Goal: Information Seeking & Learning: Check status

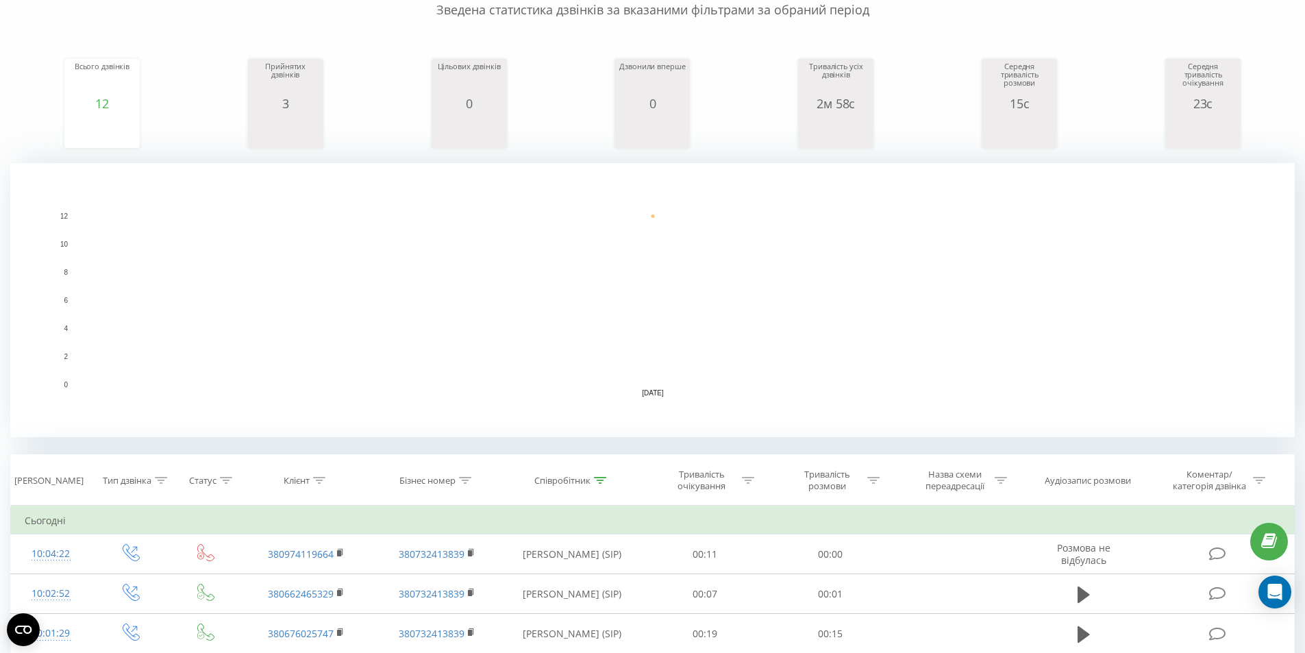
scroll to position [411, 0]
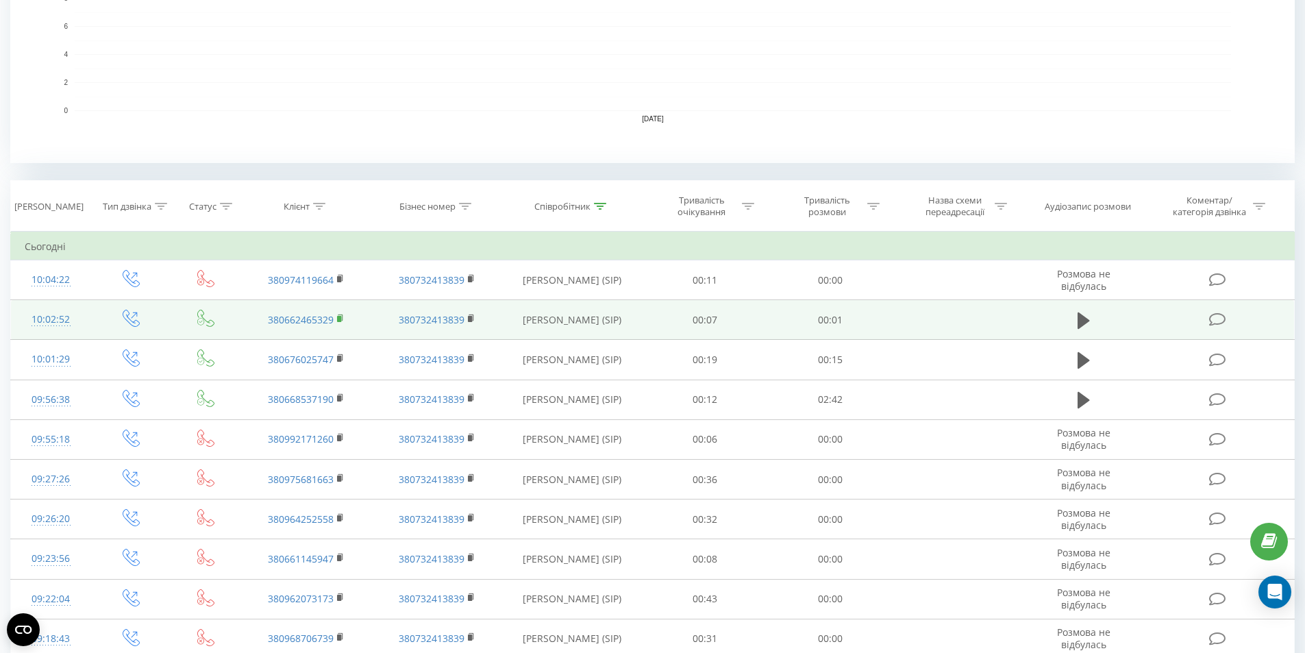
click at [339, 317] on rect at bounding box center [339, 319] width 4 height 6
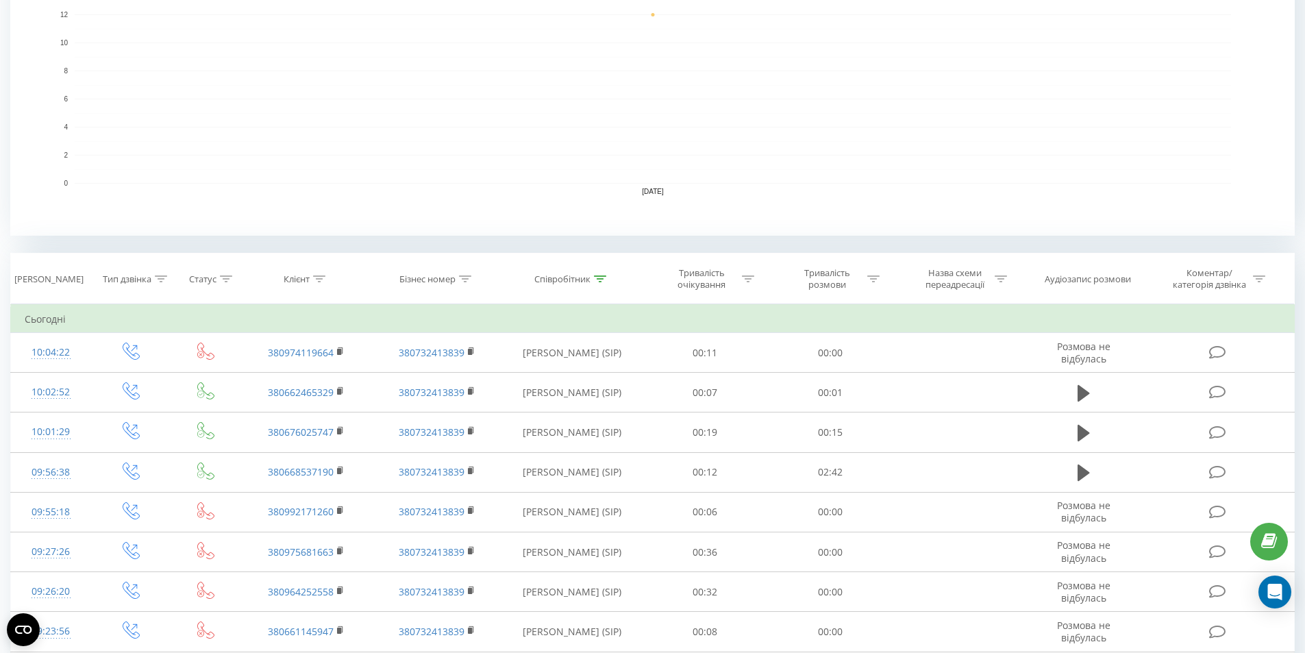
scroll to position [343, 0]
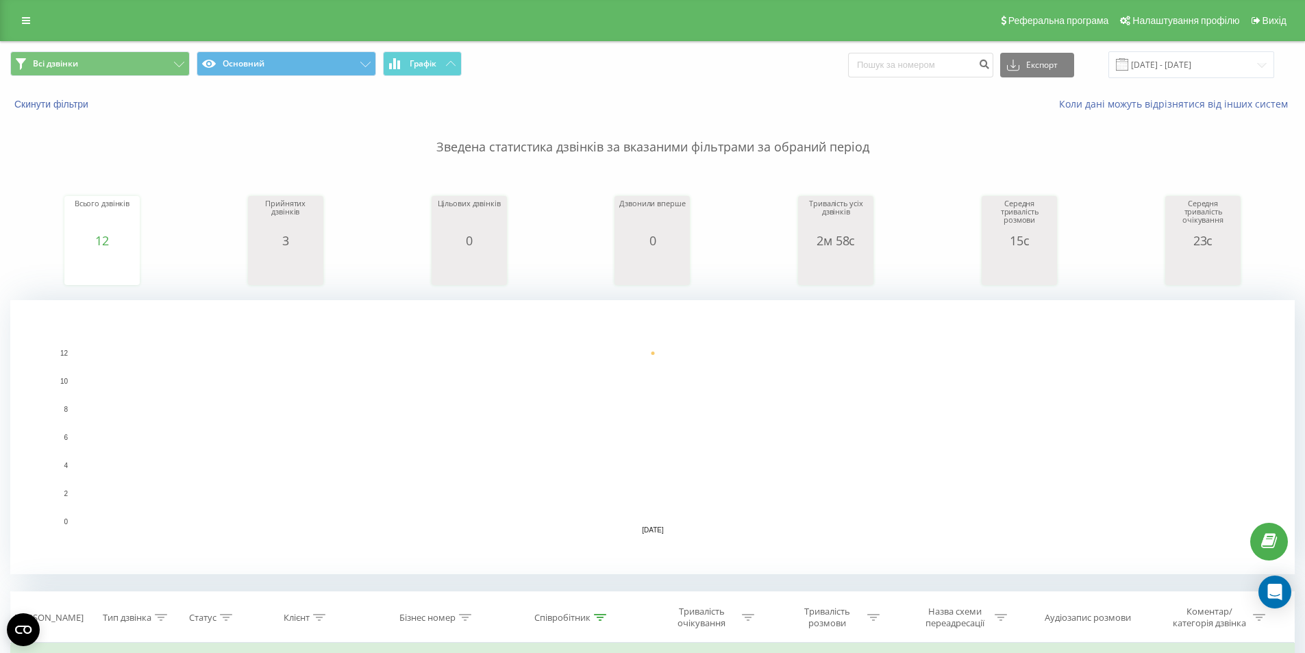
scroll to position [274, 0]
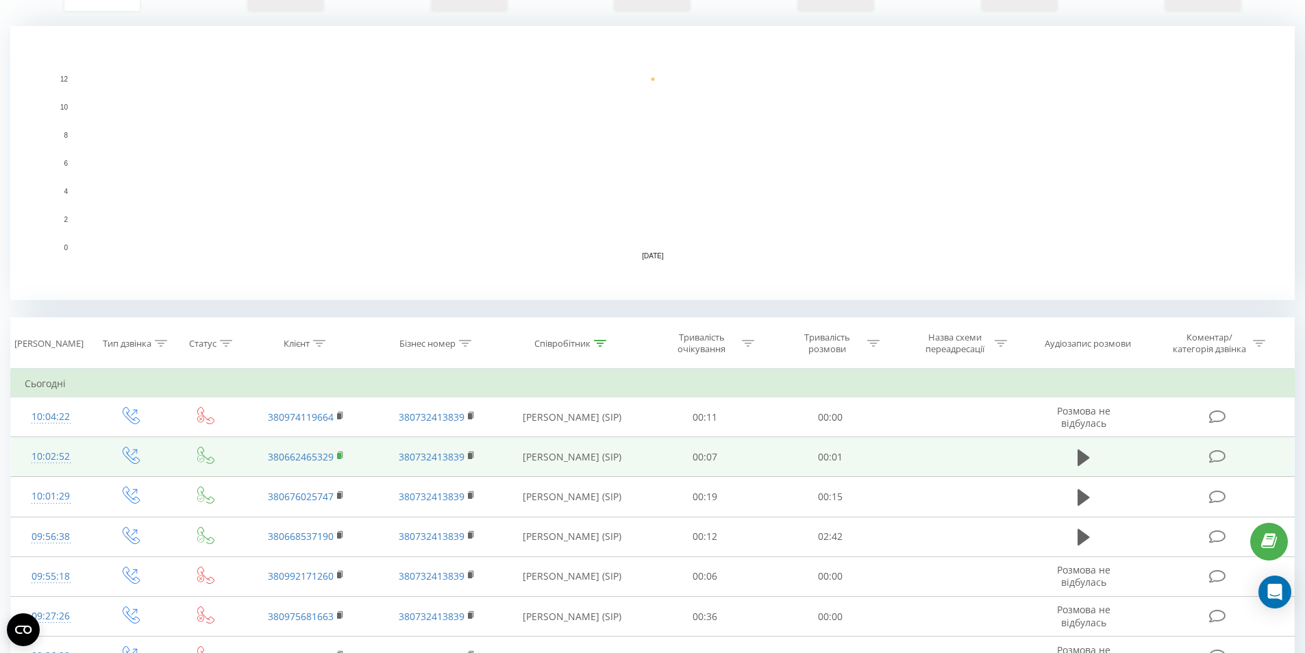
click at [343, 457] on icon at bounding box center [341, 456] width 8 height 10
click at [1091, 471] on td at bounding box center [1084, 457] width 121 height 40
click at [1086, 460] on icon at bounding box center [1084, 458] width 12 height 16
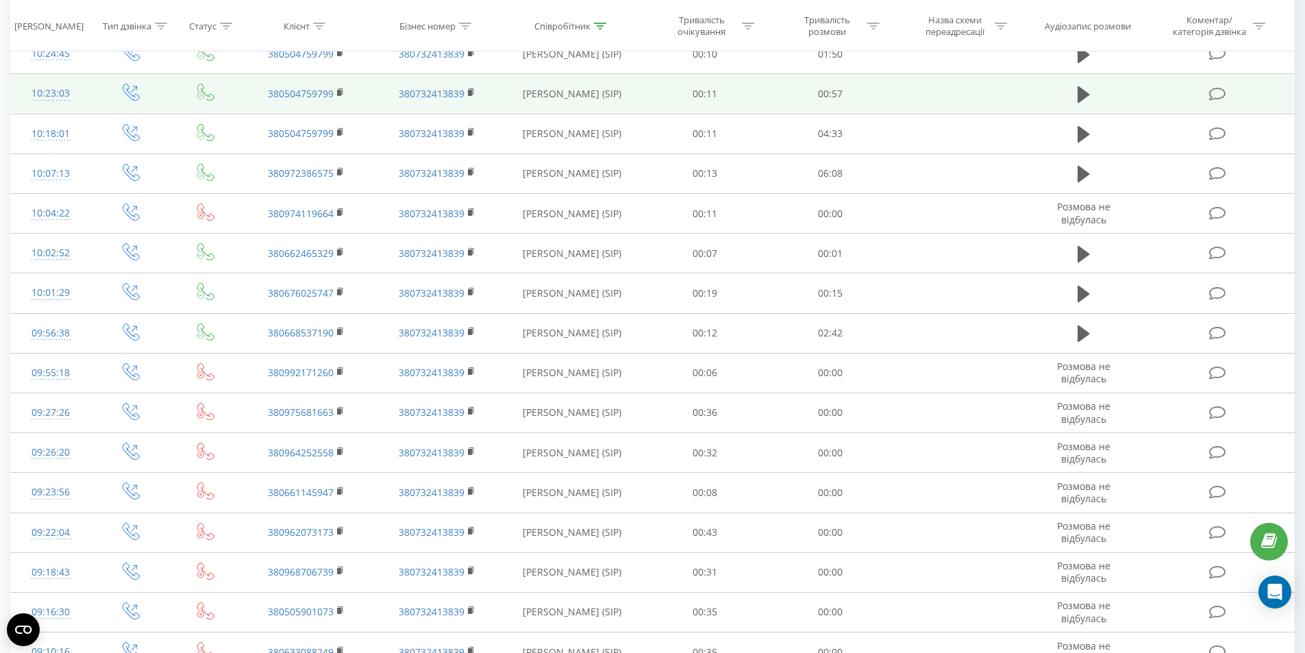
scroll to position [685, 0]
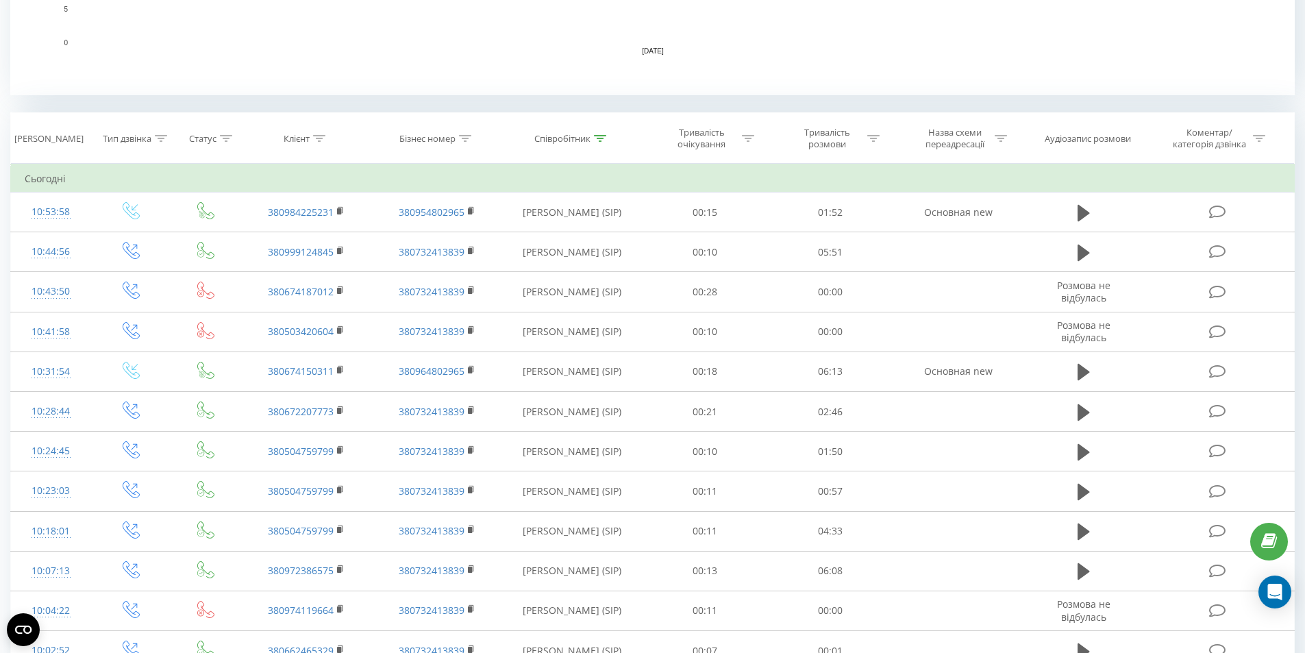
scroll to position [480, 0]
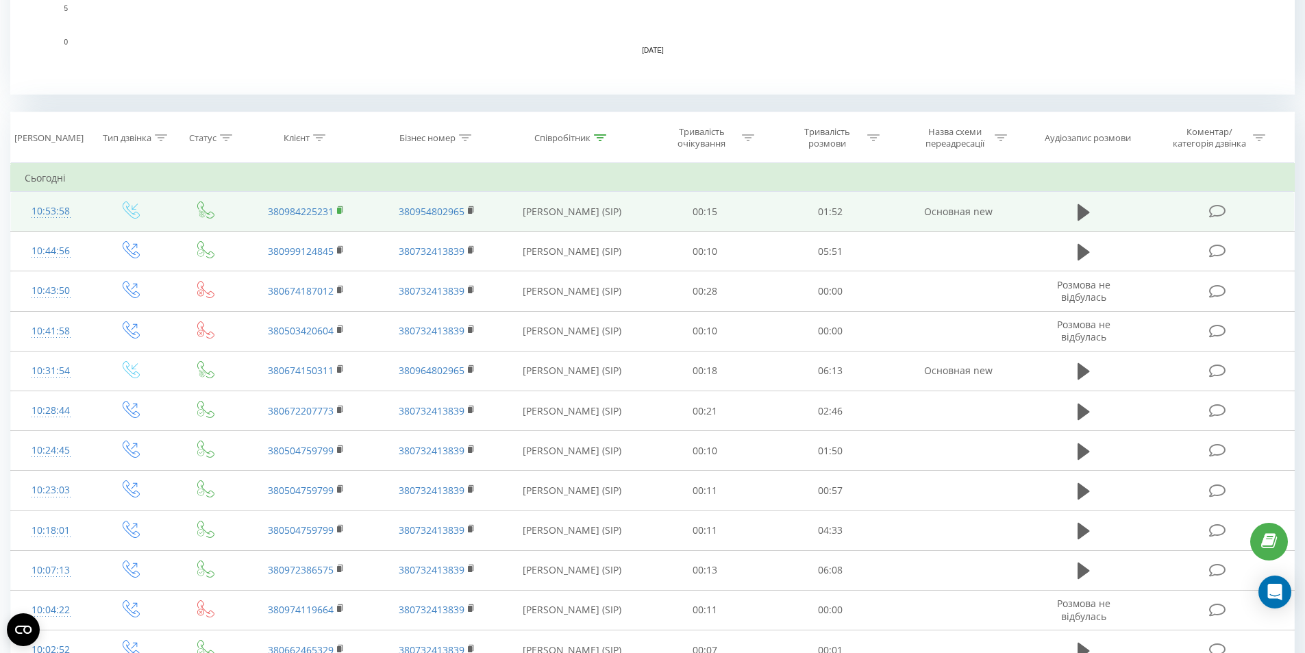
click at [340, 212] on rect at bounding box center [339, 211] width 4 height 6
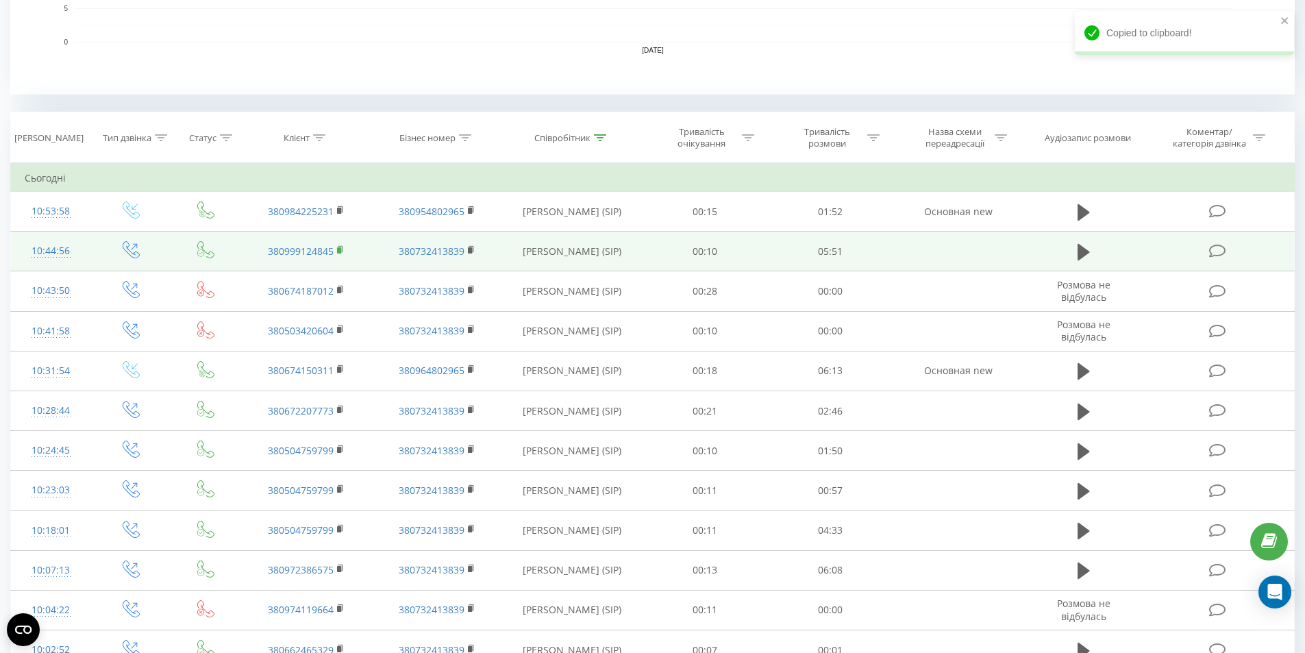
click at [340, 249] on rect at bounding box center [339, 250] width 4 height 6
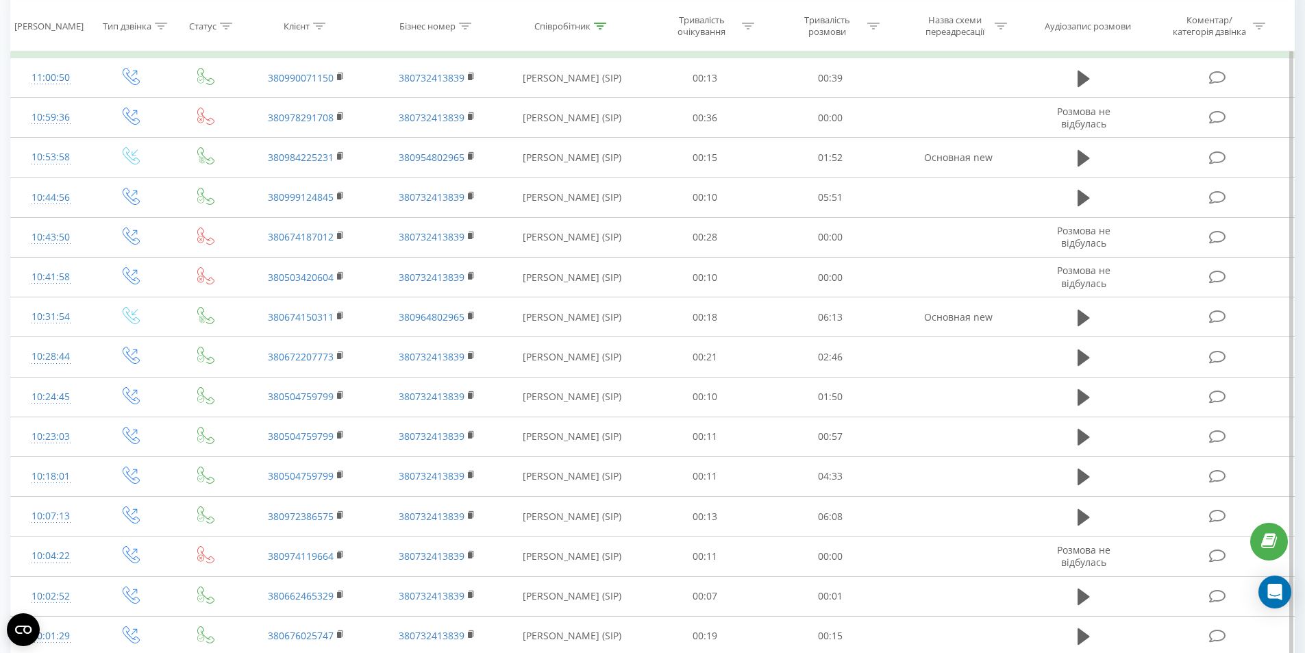
scroll to position [617, 0]
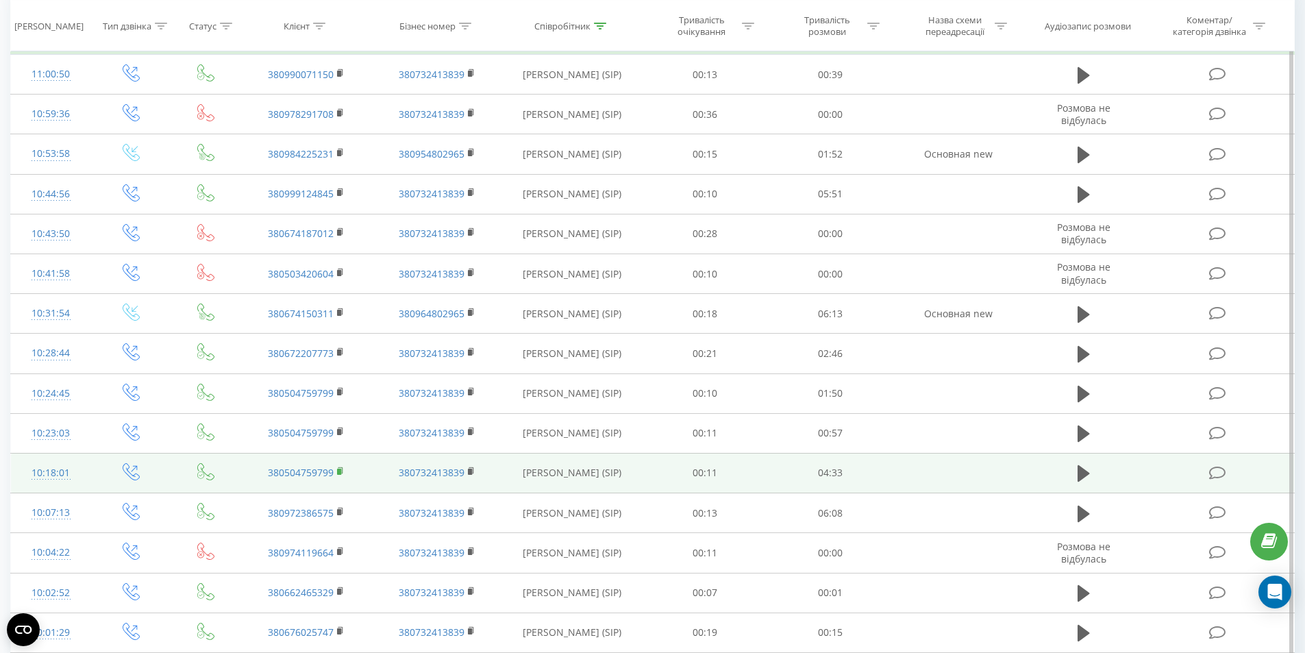
click at [340, 469] on rect at bounding box center [339, 472] width 4 height 6
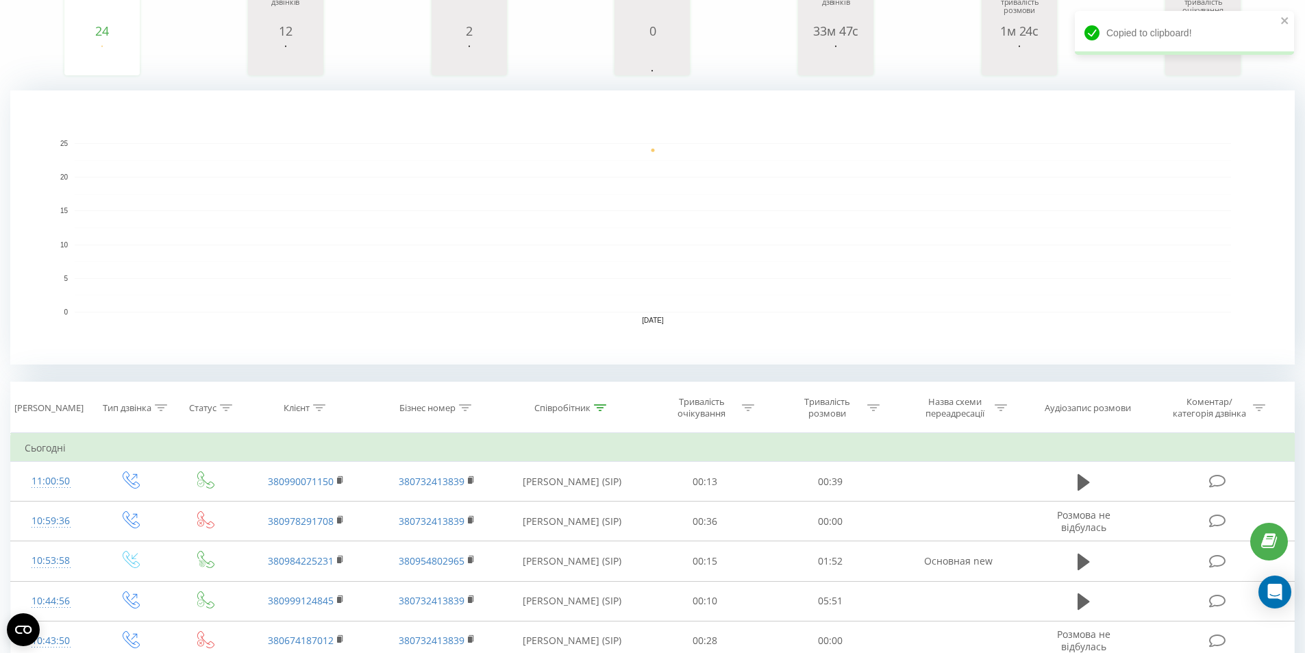
scroll to position [206, 0]
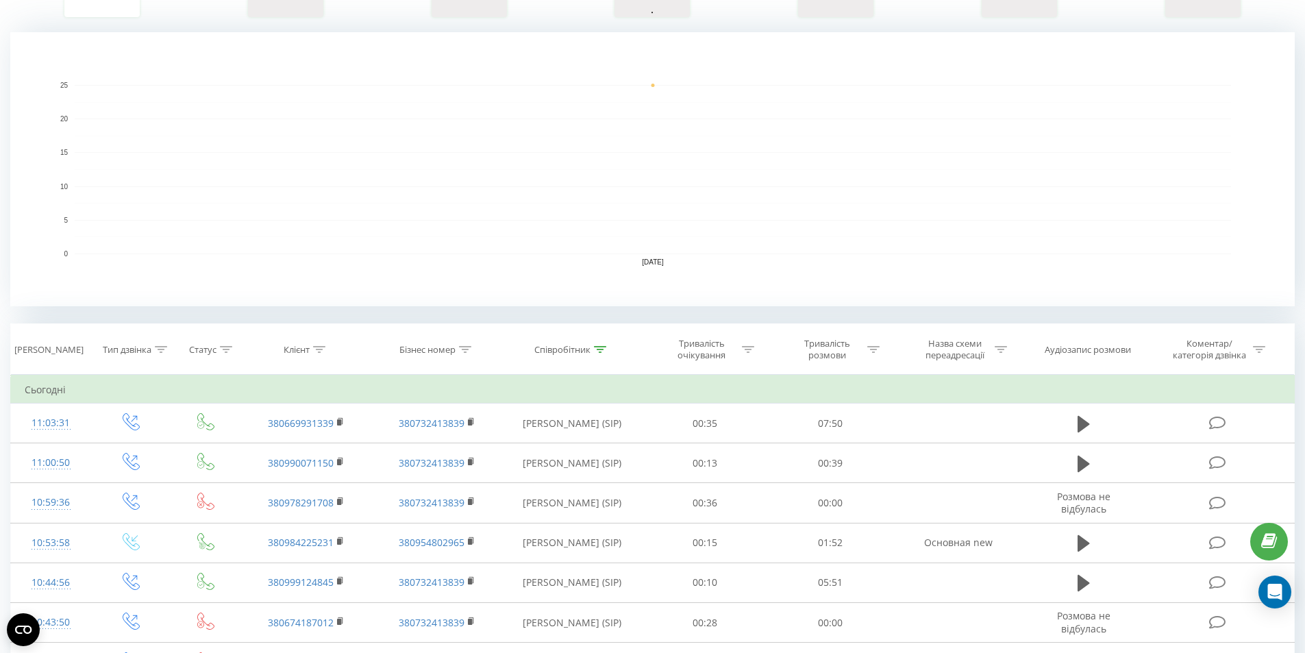
scroll to position [274, 0]
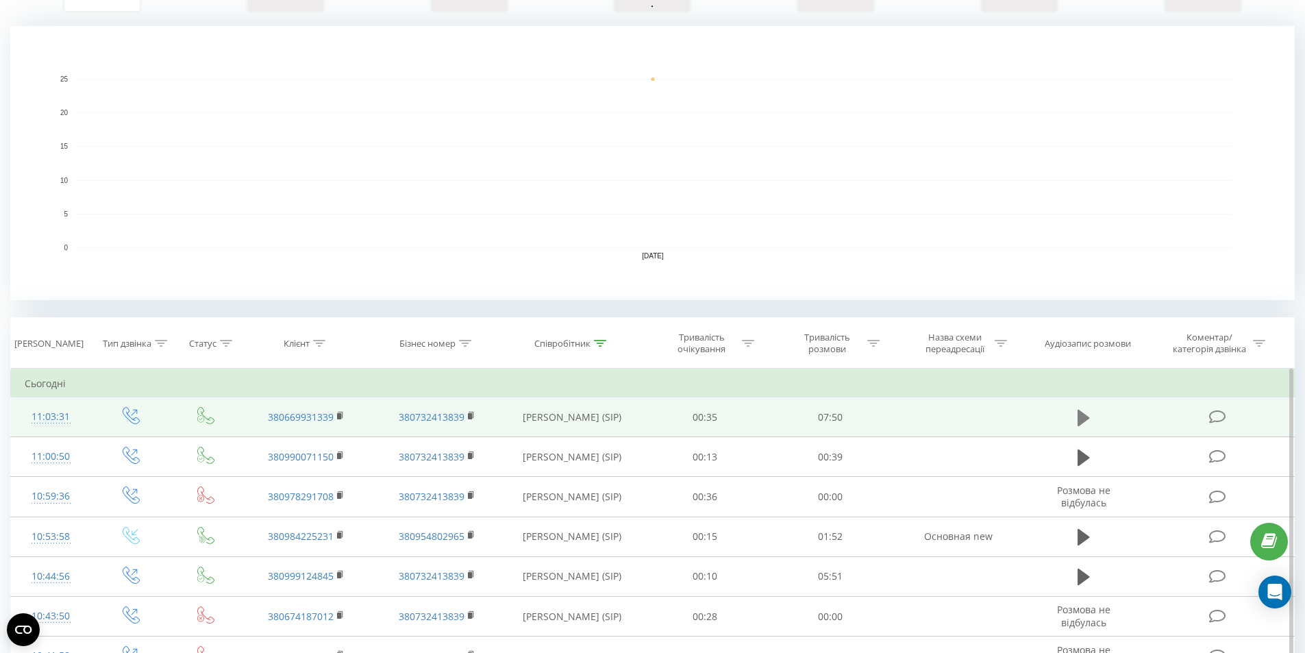
click at [1083, 417] on icon at bounding box center [1084, 417] width 12 height 16
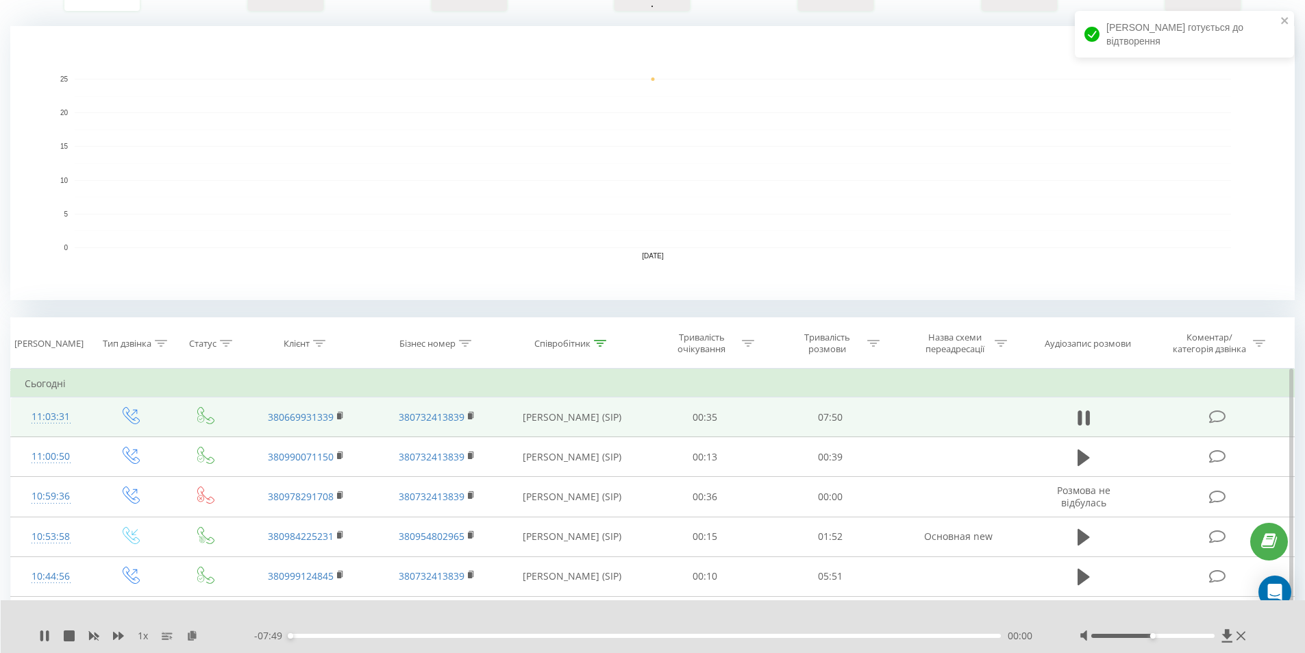
click at [336, 637] on div "00:00" at bounding box center [645, 636] width 713 height 4
click at [353, 637] on div "00:42" at bounding box center [645, 636] width 713 height 4
click at [360, 636] on div "00:47" at bounding box center [645, 636] width 713 height 4
click at [367, 635] on div "00:47" at bounding box center [645, 636] width 713 height 4
click at [378, 637] on div "00:58" at bounding box center [645, 636] width 713 height 4
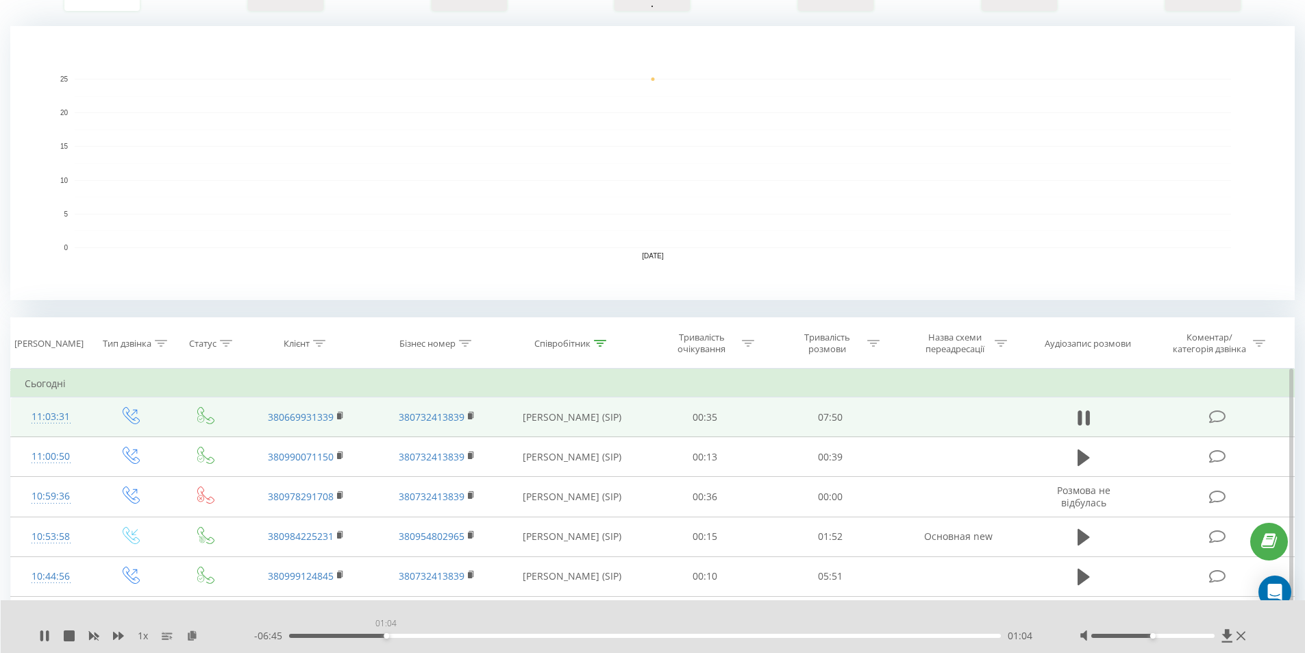
click at [386, 637] on div "01:04" at bounding box center [645, 636] width 713 height 4
click at [395, 639] on div "- 06:45 01:04 01:04" at bounding box center [649, 636] width 791 height 14
click at [402, 636] on div "01:05" at bounding box center [645, 636] width 713 height 4
click at [415, 636] on div "01:16" at bounding box center [645, 636] width 713 height 4
click at [422, 636] on div "01:23" at bounding box center [645, 636] width 713 height 4
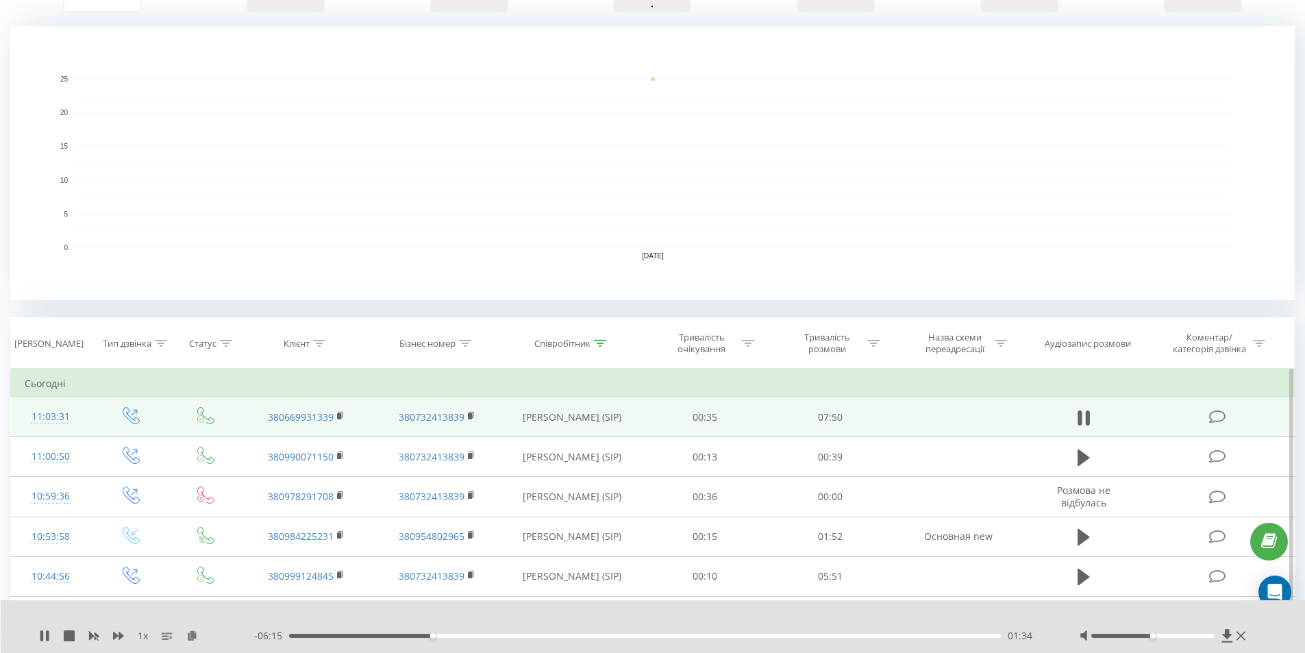
click at [454, 637] on div "01:34" at bounding box center [645, 636] width 713 height 4
click at [466, 635] on div "01:51" at bounding box center [645, 636] width 713 height 4
click at [474, 636] on div "01:58" at bounding box center [645, 636] width 713 height 4
click at [489, 636] on div "02:12" at bounding box center [645, 636] width 713 height 4
click at [470, 635] on div "02:00" at bounding box center [645, 636] width 713 height 4
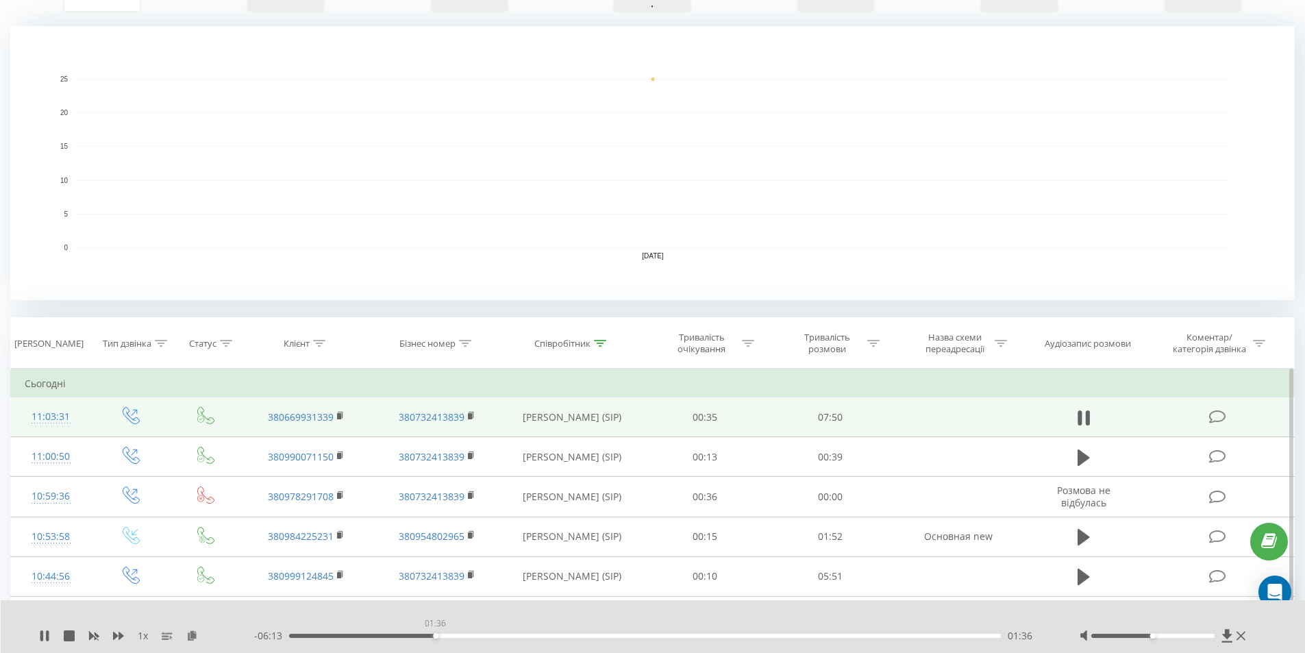
click at [435, 636] on div "01:36" at bounding box center [645, 636] width 713 height 4
click at [42, 637] on icon at bounding box center [41, 635] width 3 height 11
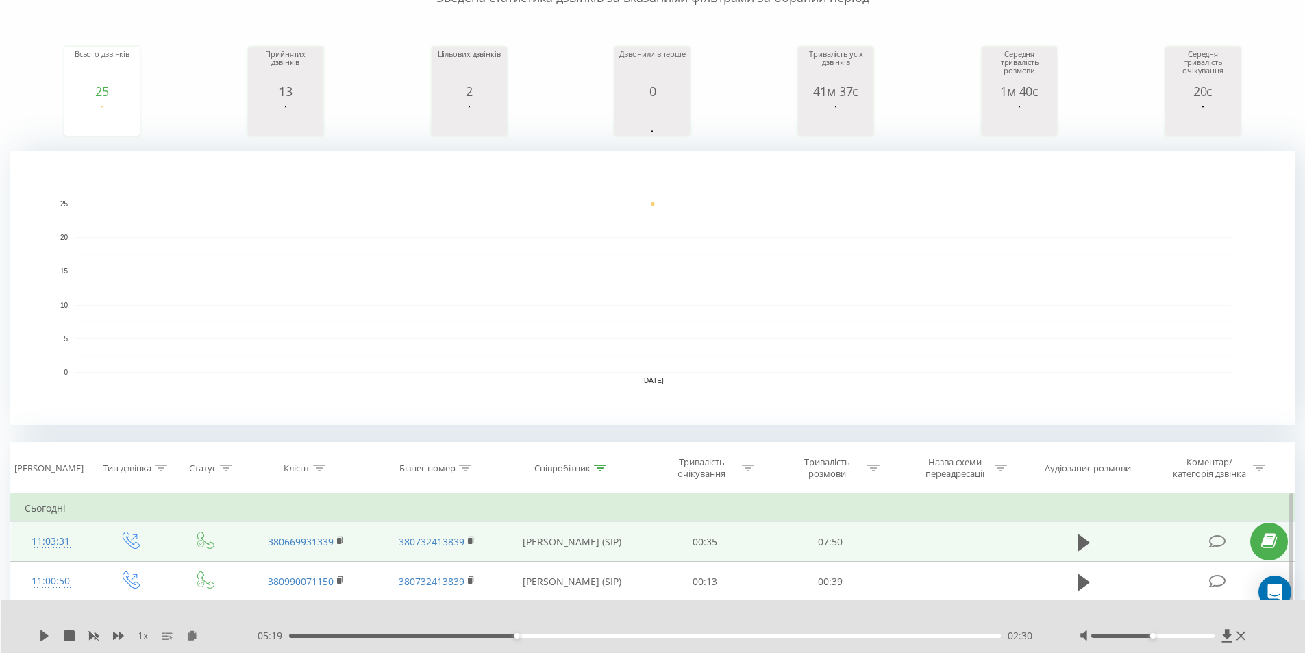
scroll to position [0, 0]
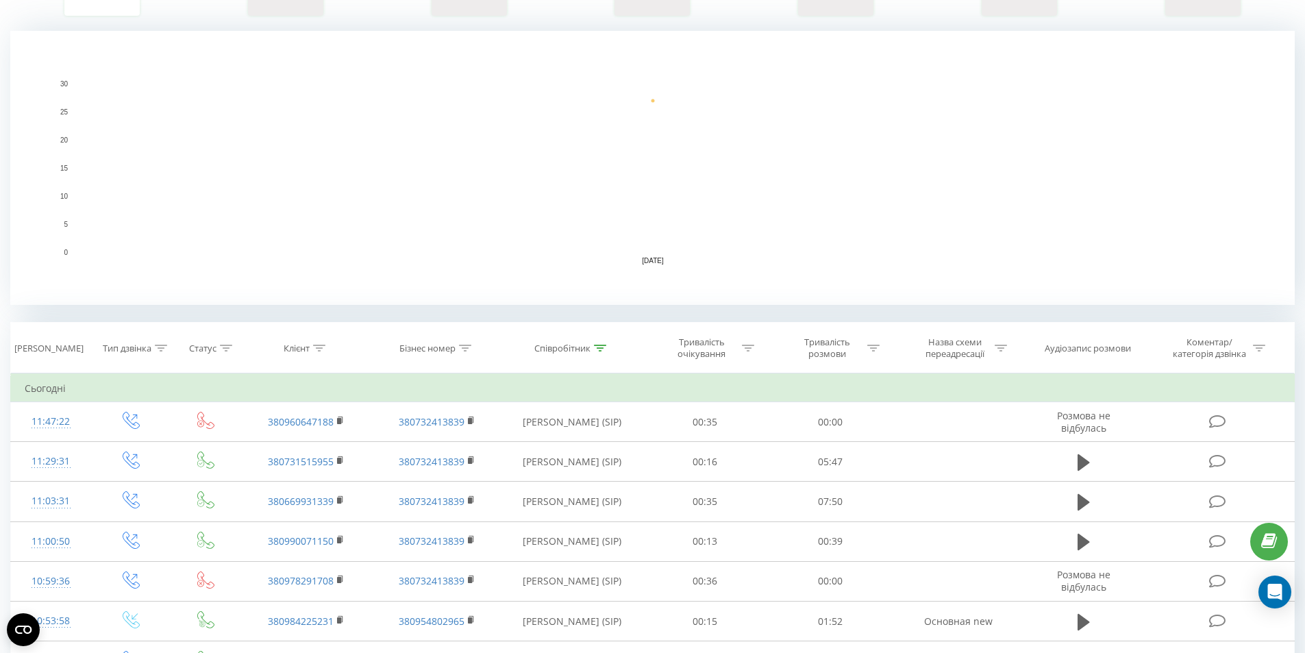
scroll to position [274, 0]
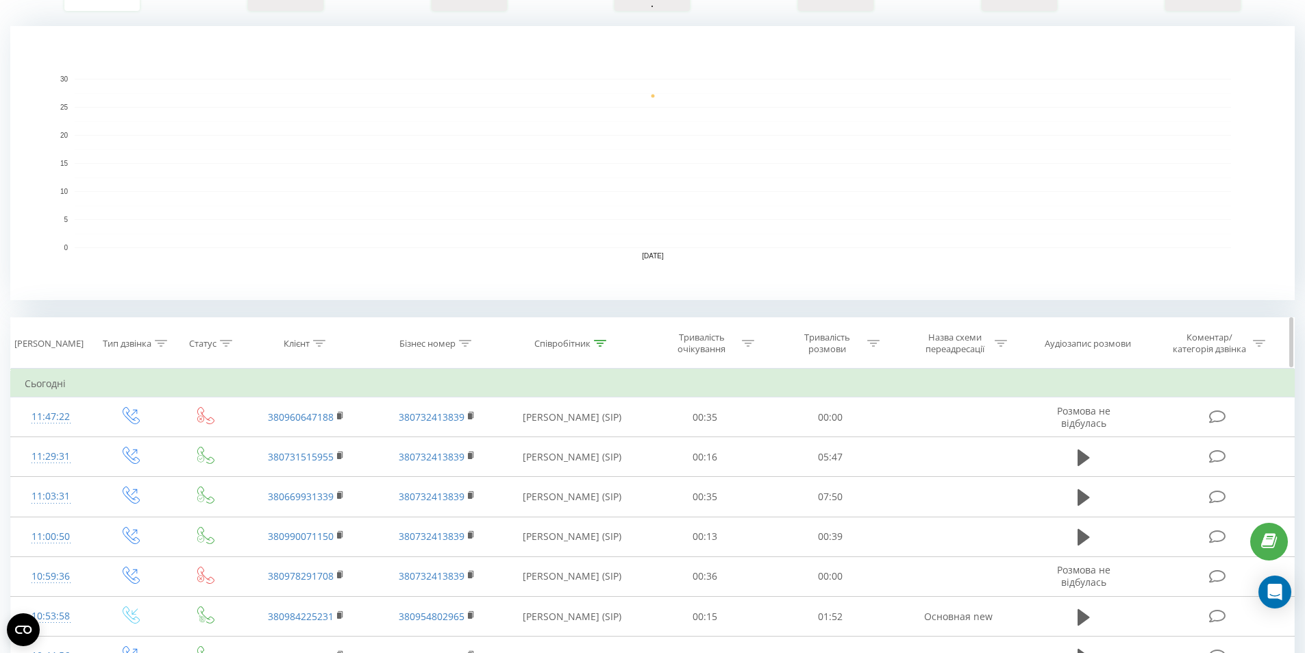
click at [293, 347] on div "Клієнт" at bounding box center [297, 344] width 26 height 12
click at [312, 343] on div "Клієнт" at bounding box center [305, 344] width 42 height 12
click at [308, 349] on div "Клієнт" at bounding box center [297, 344] width 26 height 12
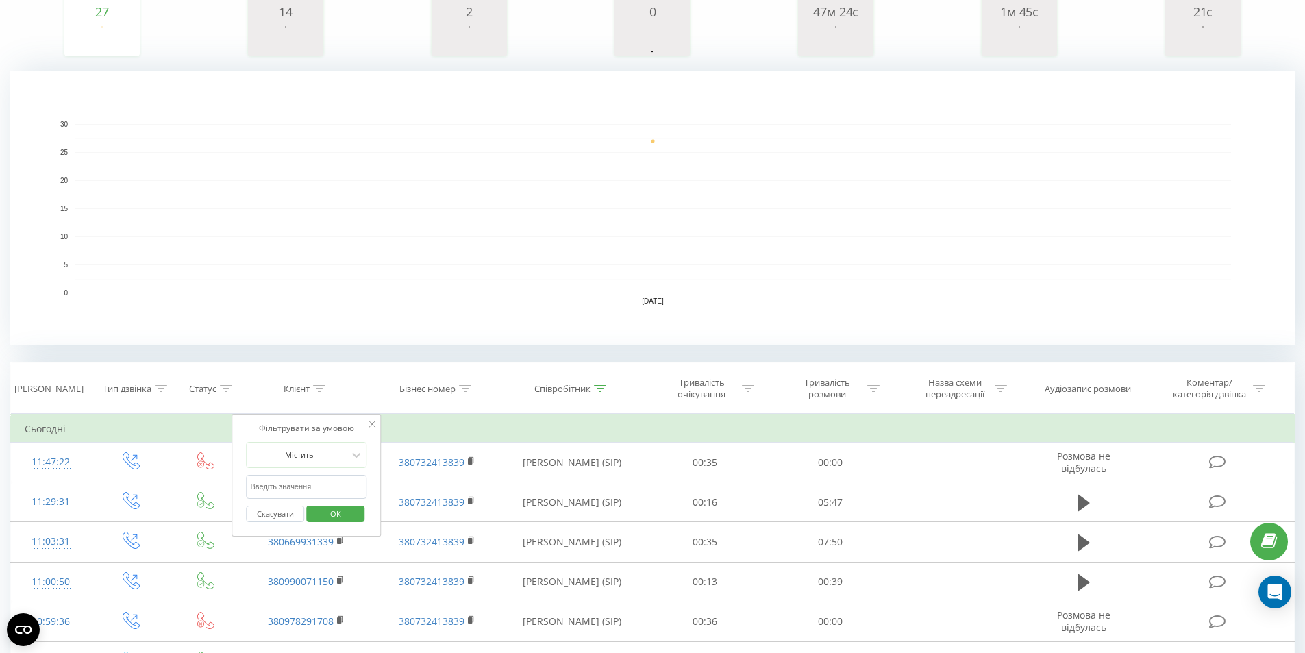
scroll to position [0, 0]
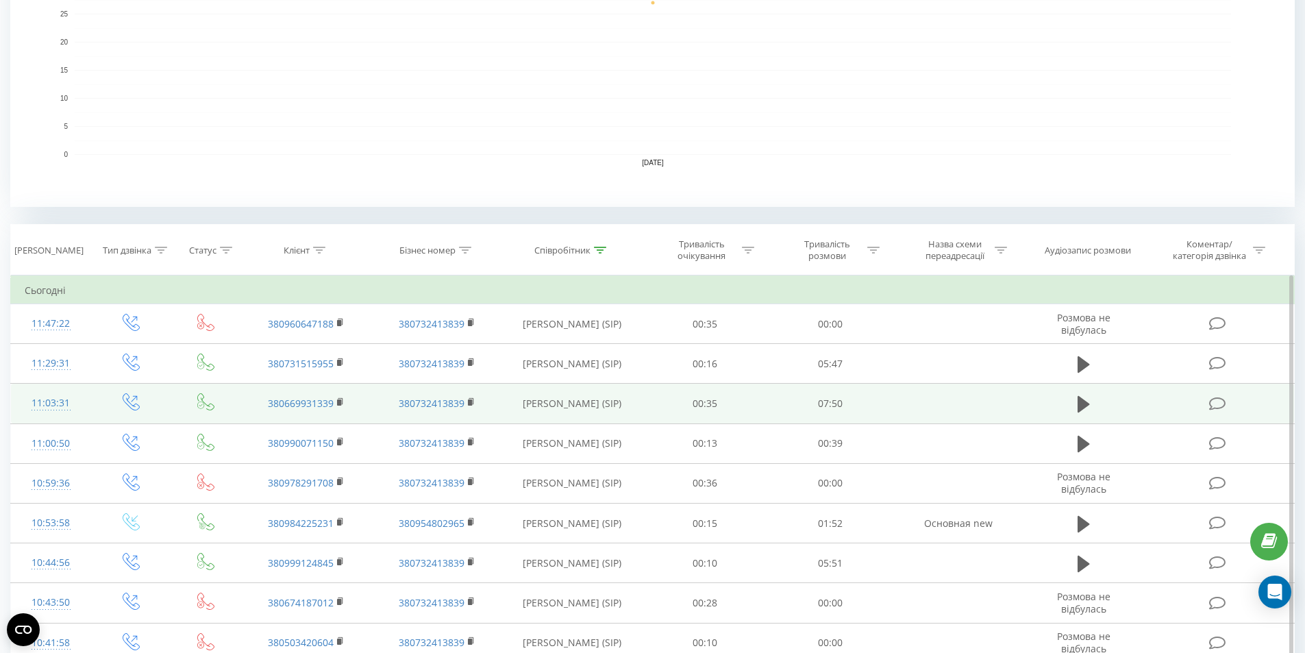
scroll to position [343, 0]
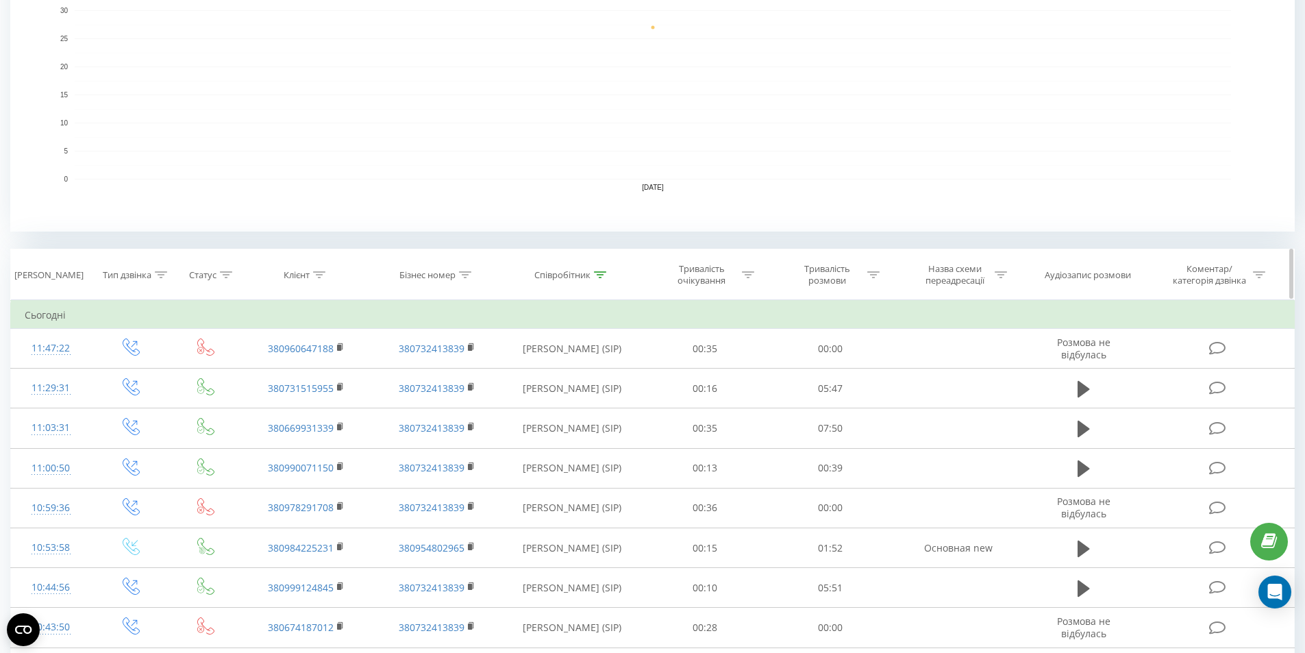
click at [417, 277] on div "Бізнес номер" at bounding box center [428, 275] width 56 height 12
click at [585, 271] on div "Співробітник" at bounding box center [563, 275] width 56 height 12
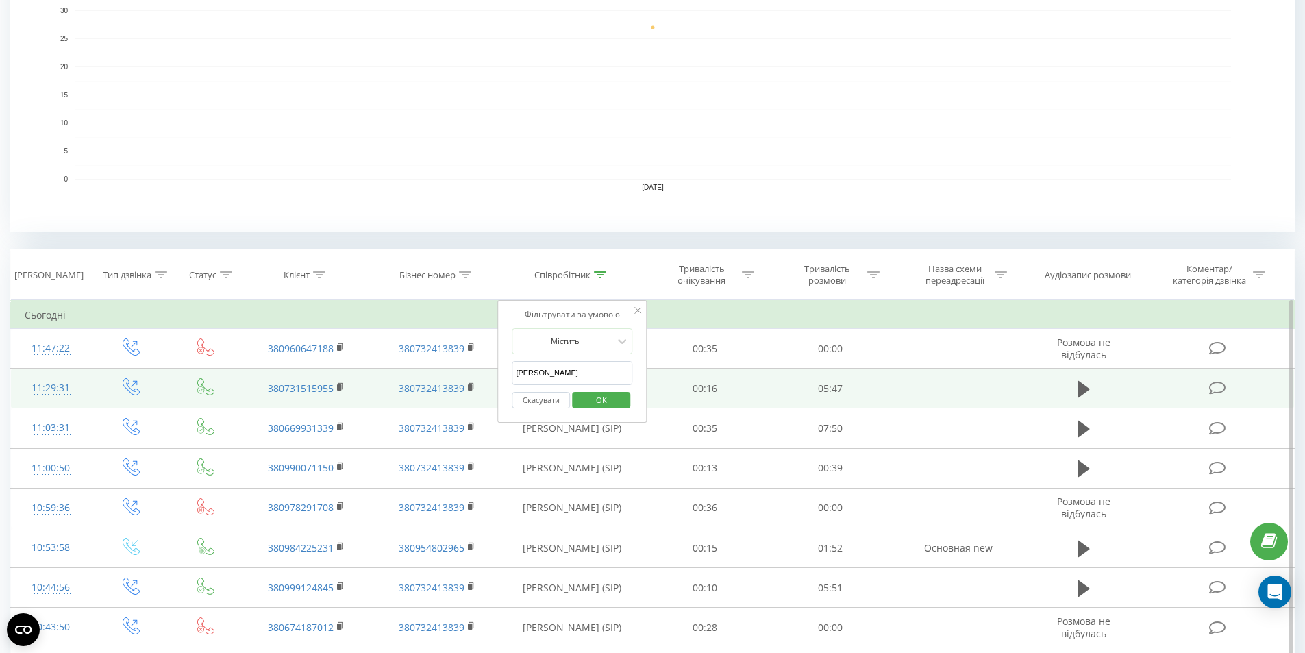
drag, startPoint x: 559, startPoint y: 371, endPoint x: 460, endPoint y: 373, distance: 99.4
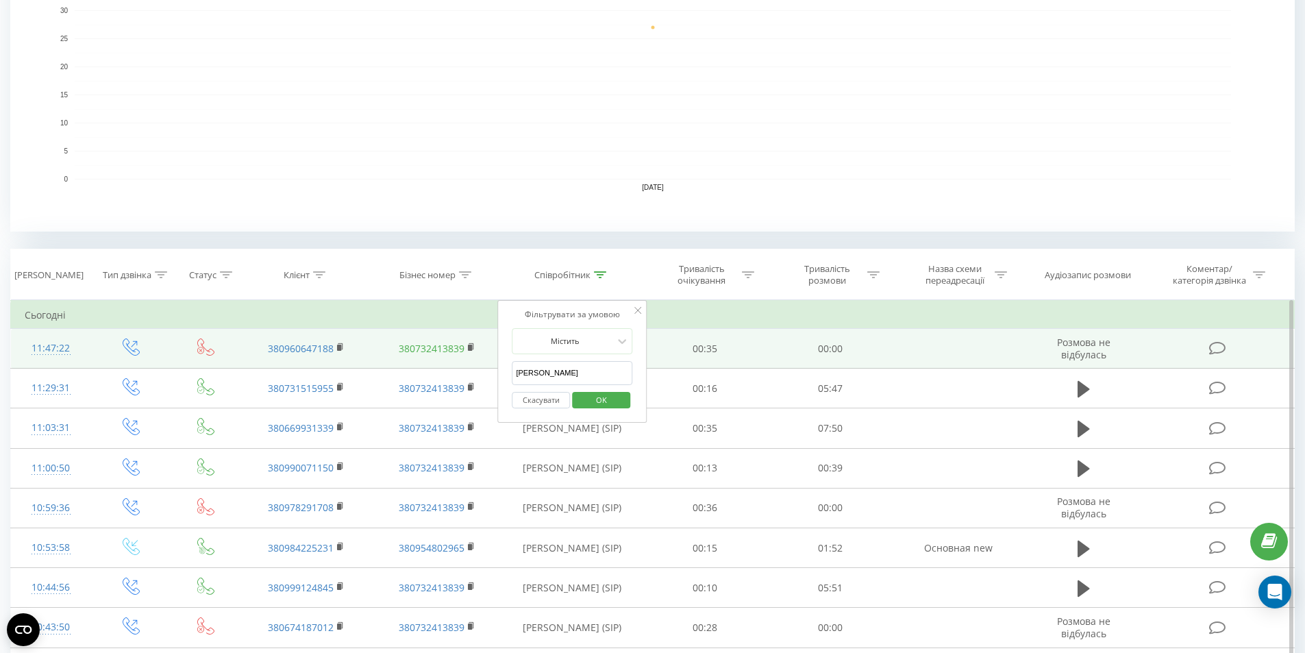
type input "ж"
type input "діана"
click button "OK" at bounding box center [601, 400] width 58 height 17
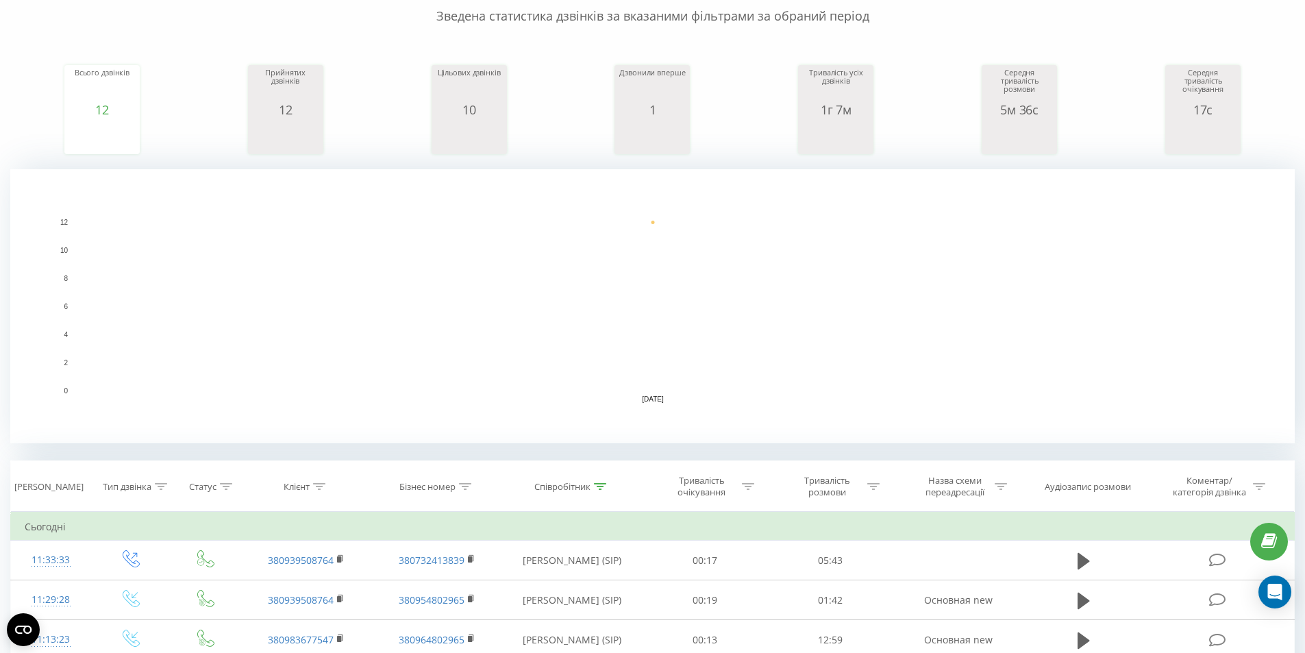
scroll to position [343, 0]
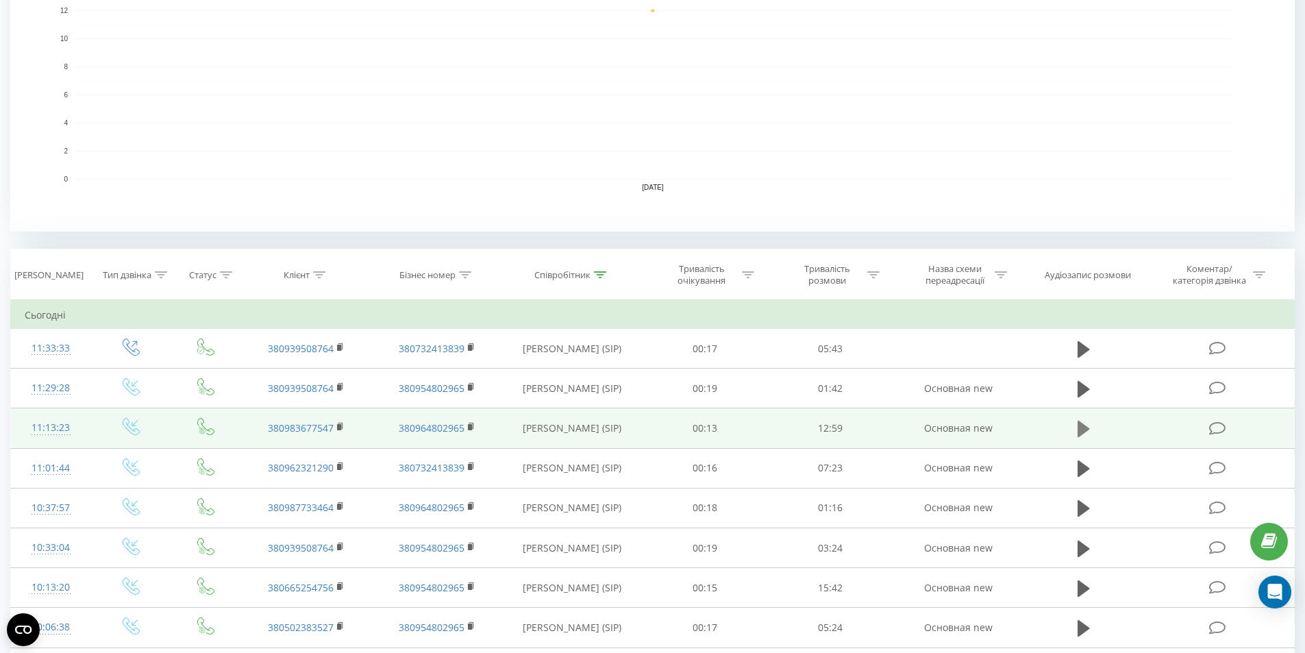
click at [1080, 434] on icon at bounding box center [1084, 429] width 12 height 16
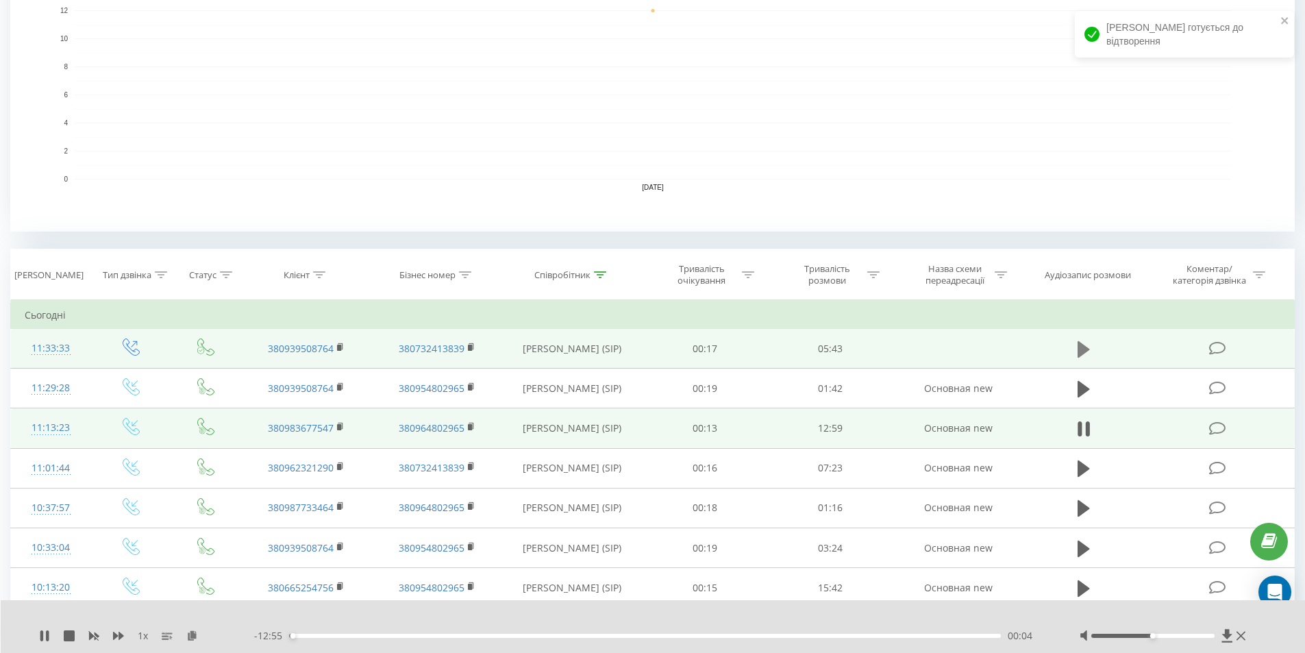
click at [1074, 352] on button at bounding box center [1084, 349] width 21 height 21
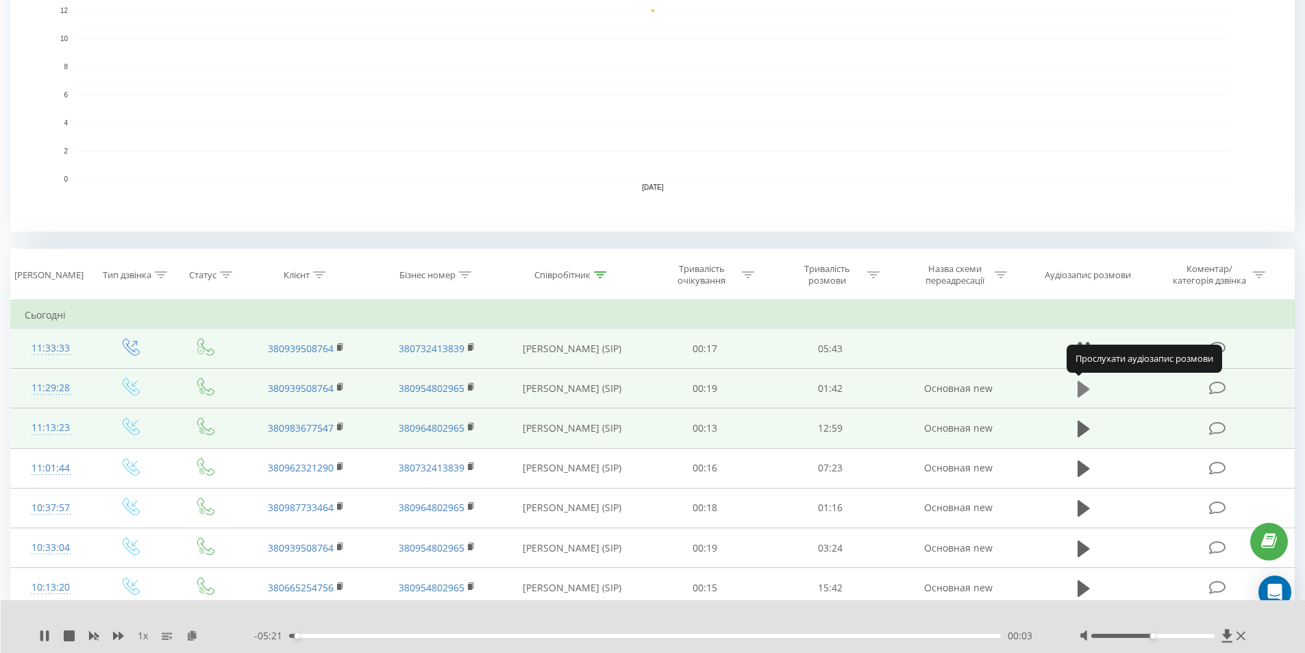
click at [1082, 396] on icon at bounding box center [1084, 389] width 12 height 19
click at [1162, 637] on div at bounding box center [1153, 636] width 123 height 4
click at [1181, 635] on div at bounding box center [1153, 636] width 123 height 4
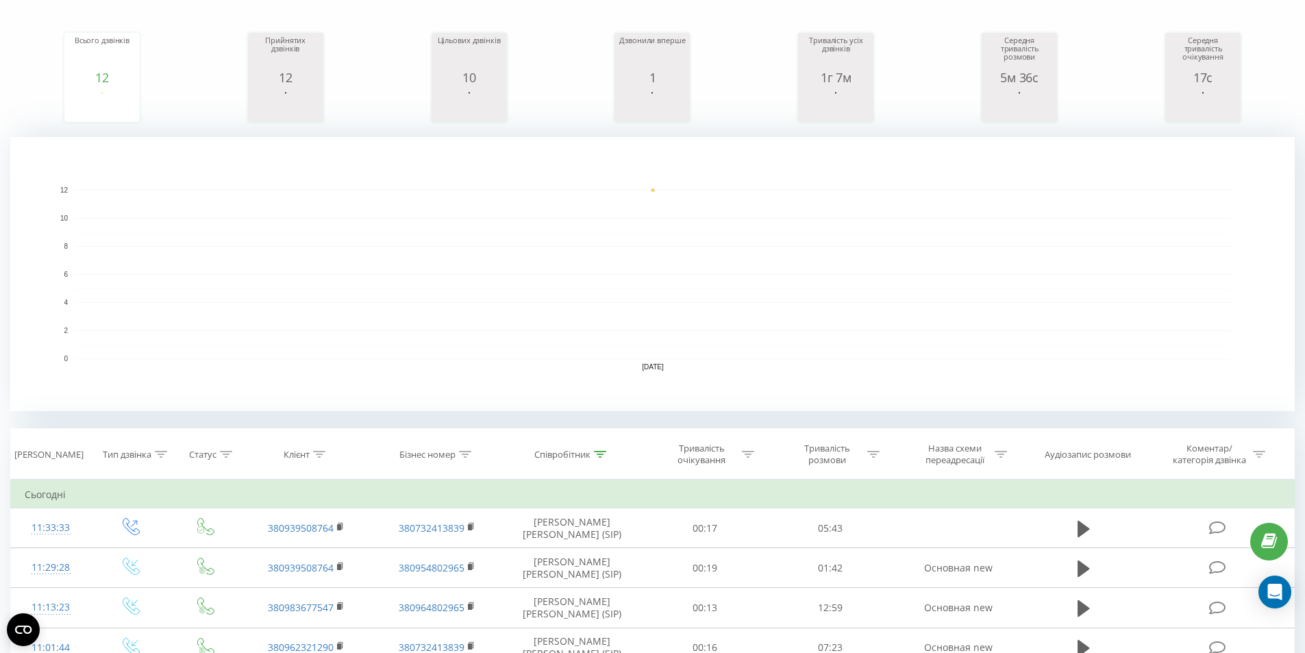
scroll to position [206, 0]
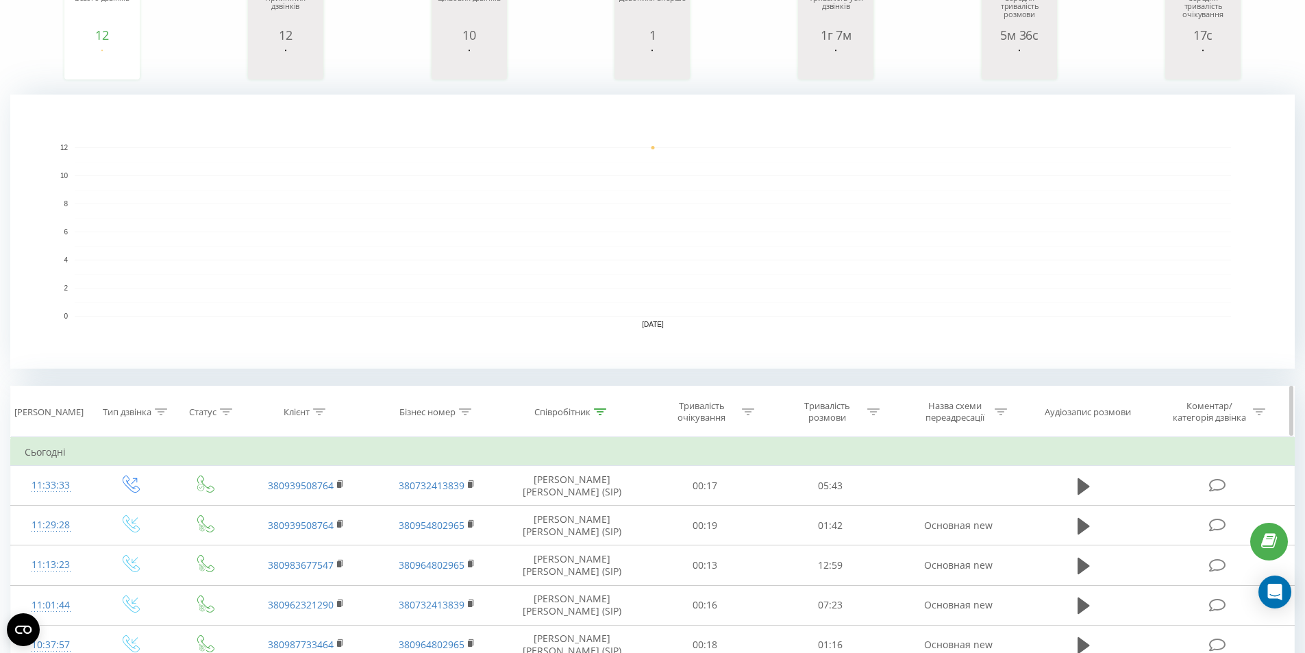
click at [586, 415] on div "Співробітник" at bounding box center [563, 412] width 56 height 12
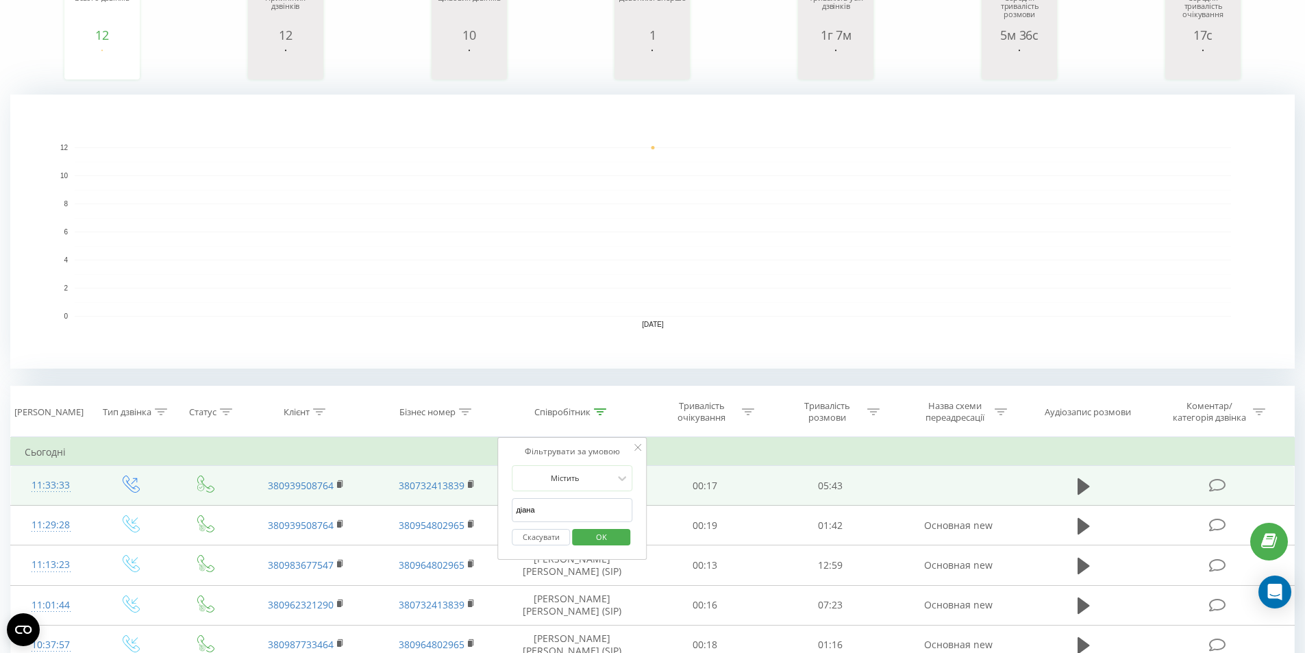
drag, startPoint x: 554, startPoint y: 511, endPoint x: 446, endPoint y: 497, distance: 109.2
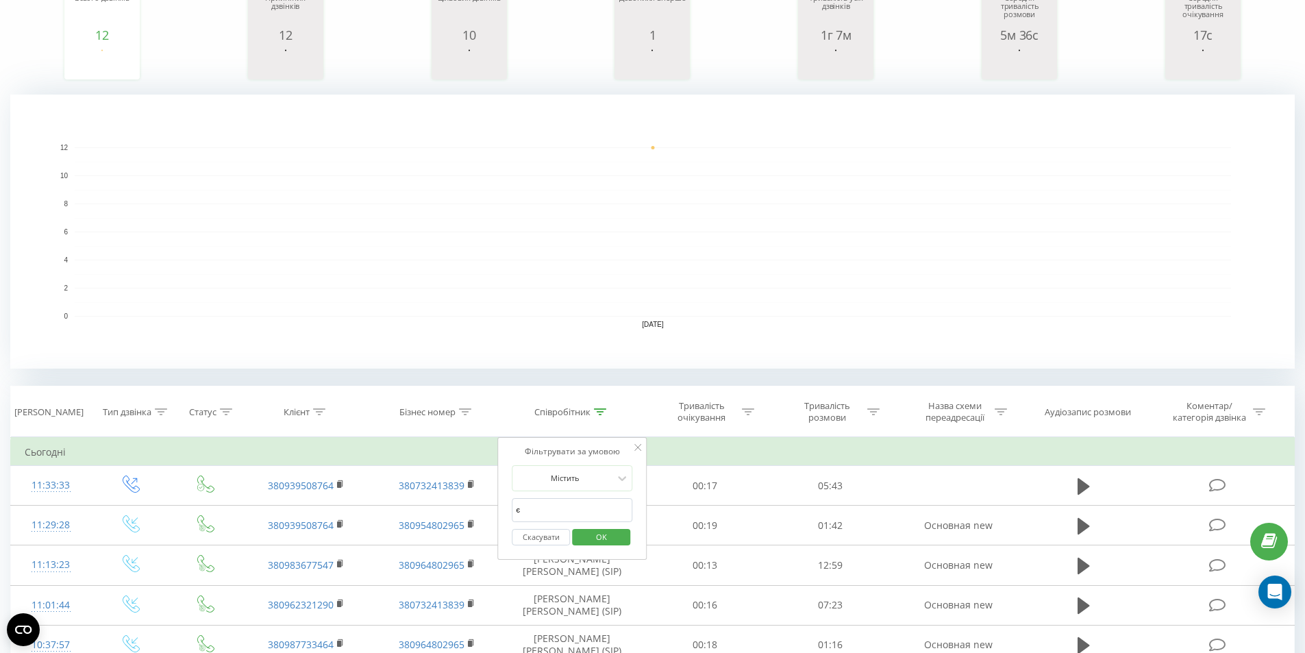
type input "[PERSON_NAME]"
click at [613, 534] on span "OK" at bounding box center [601, 536] width 38 height 21
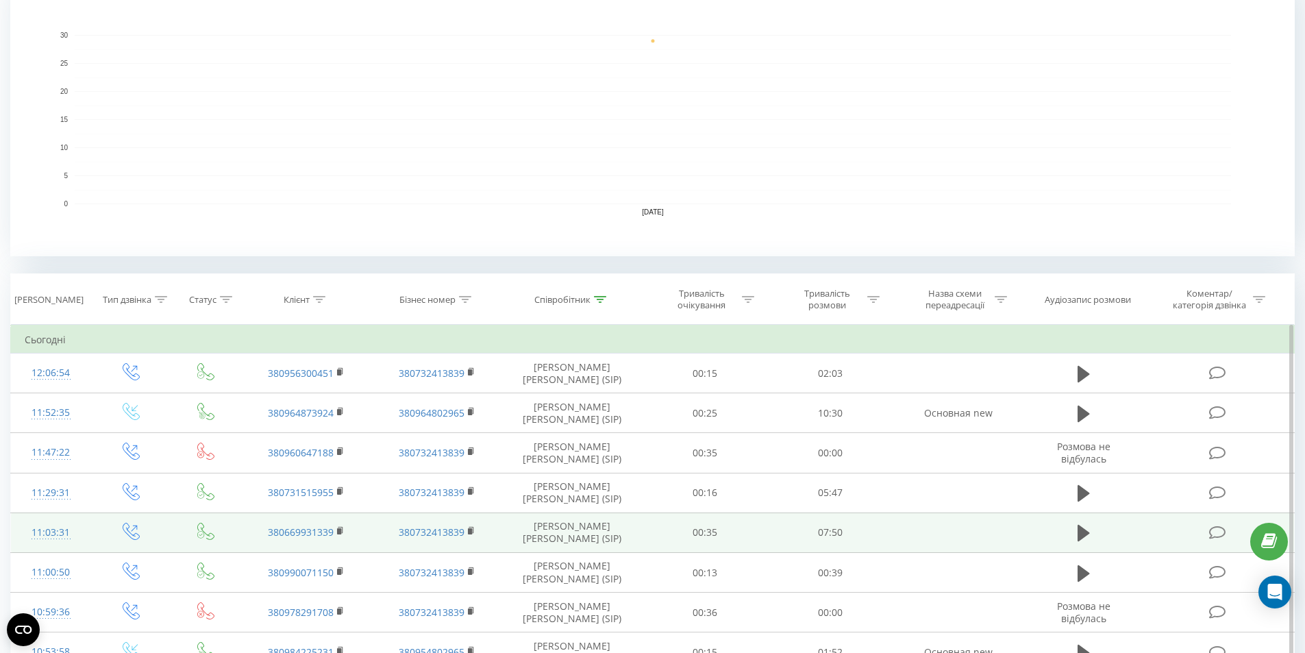
scroll to position [343, 0]
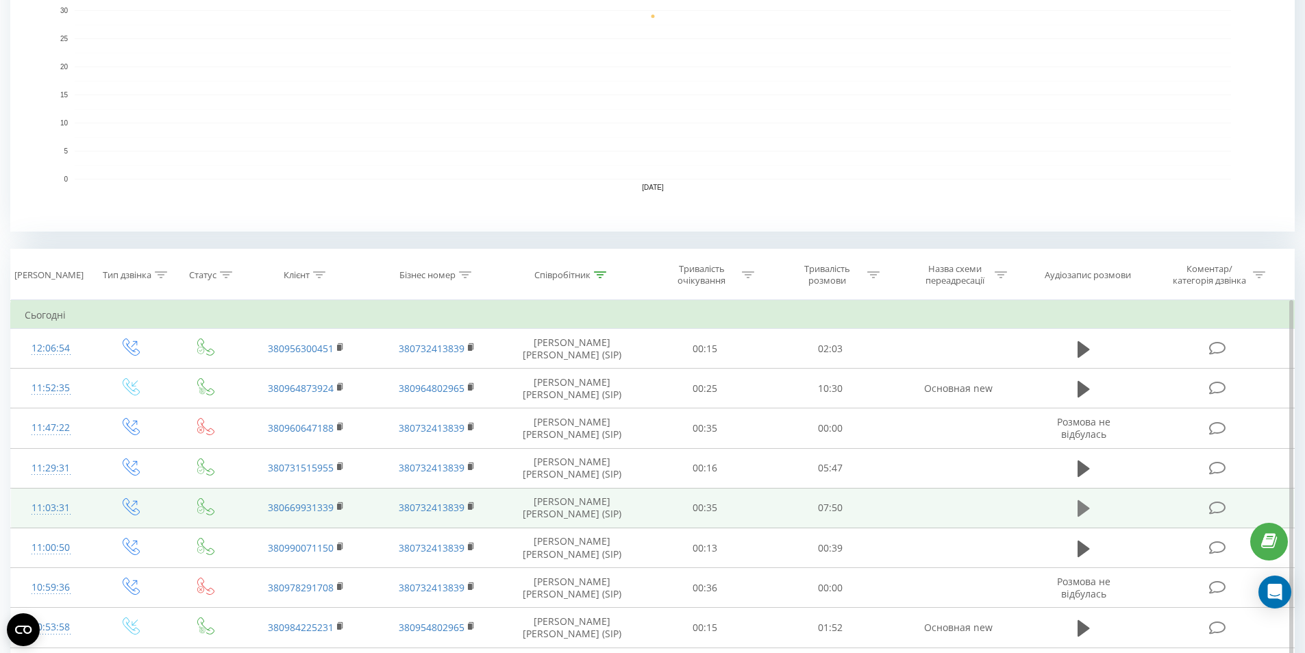
click at [1082, 511] on icon at bounding box center [1084, 508] width 12 height 16
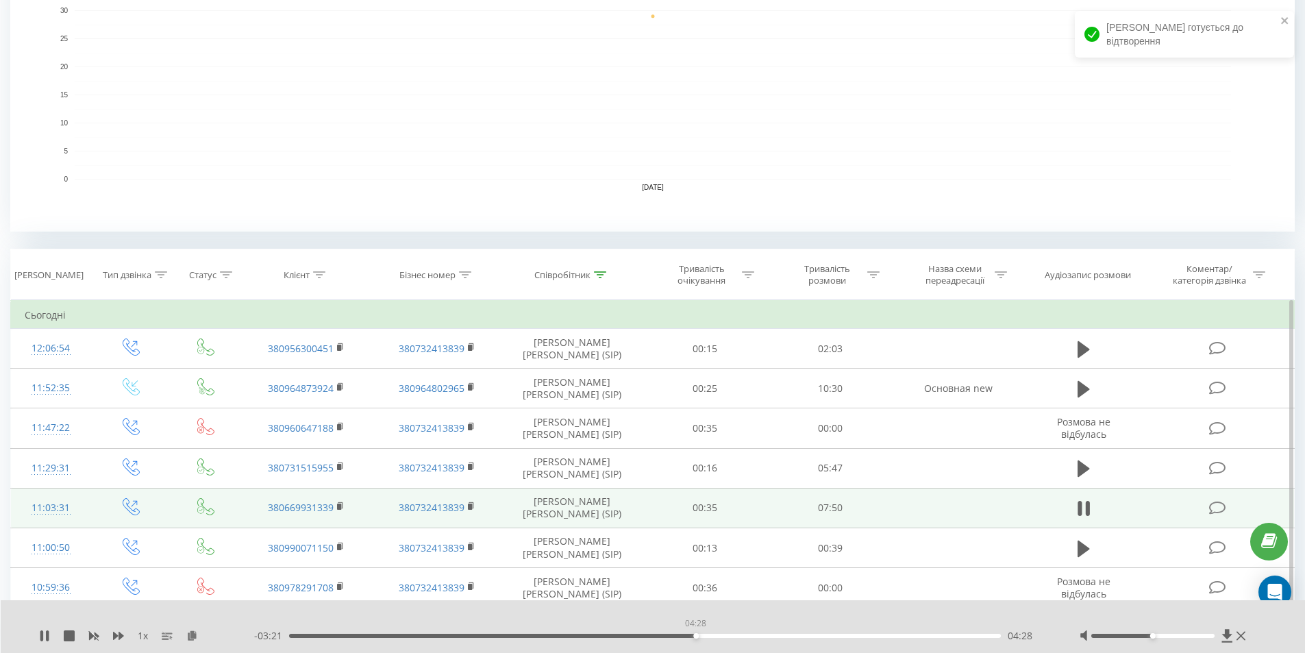
click at [696, 634] on div "04:28" at bounding box center [645, 636] width 713 height 4
click at [715, 636] on div "04:42" at bounding box center [645, 636] width 713 height 4
click at [740, 633] on div "- 03:06 04:43 04:43" at bounding box center [649, 636] width 791 height 14
click at [744, 637] on div "05:00" at bounding box center [645, 636] width 713 height 4
click at [1183, 635] on div at bounding box center [1153, 636] width 123 height 4
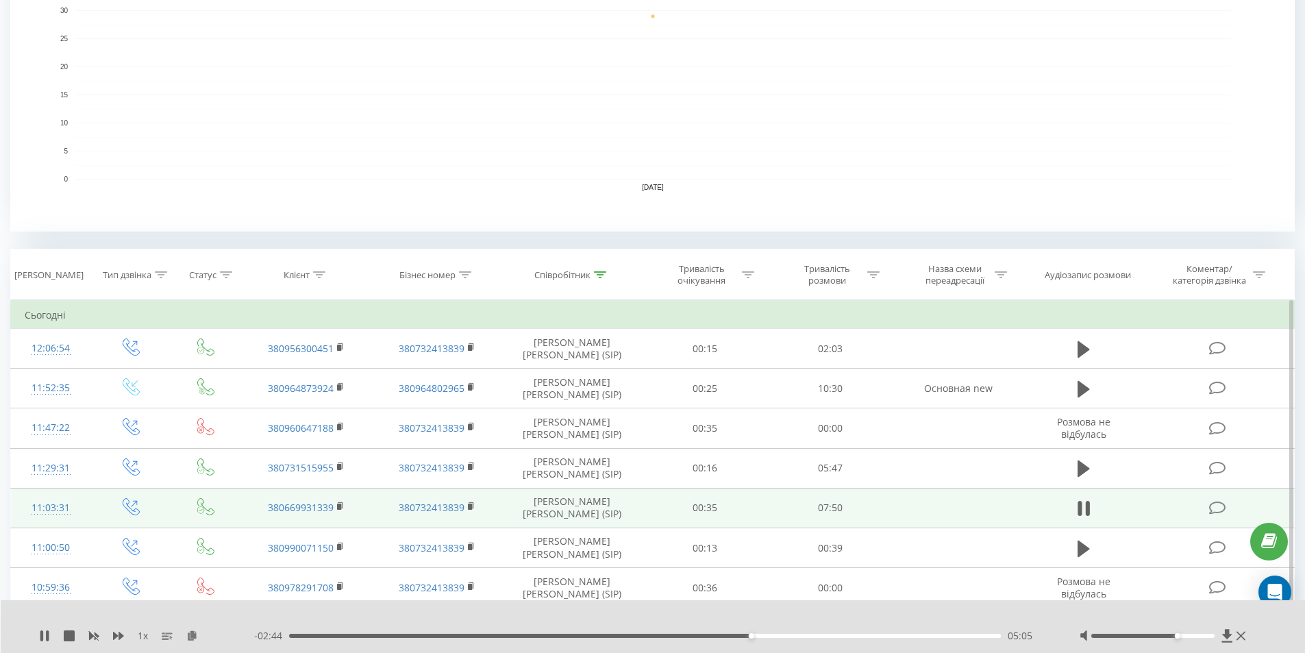
click at [1190, 635] on div at bounding box center [1153, 636] width 123 height 4
click at [772, 634] on div "05:19" at bounding box center [645, 636] width 713 height 4
click at [782, 635] on div "05:21" at bounding box center [645, 636] width 713 height 4
click at [807, 637] on div "05:26" at bounding box center [645, 636] width 713 height 4
click at [45, 639] on icon at bounding box center [44, 635] width 11 height 11
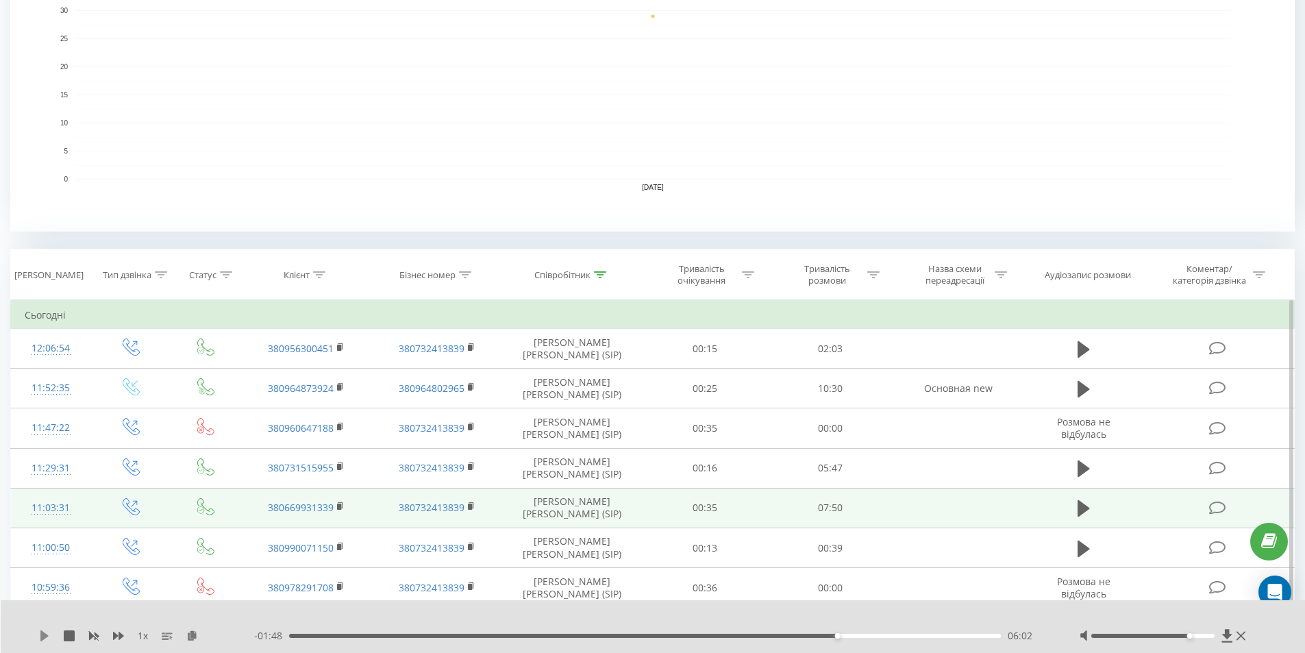
click at [42, 633] on icon at bounding box center [44, 635] width 8 height 11
